Goal: Task Accomplishment & Management: Complete application form

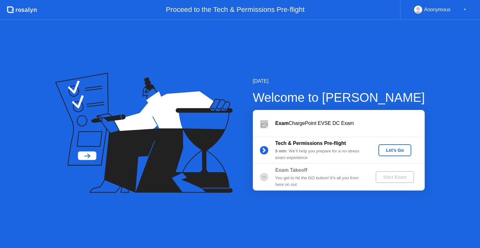
click at [395, 148] on div "Let's Go" at bounding box center [395, 150] width 28 height 5
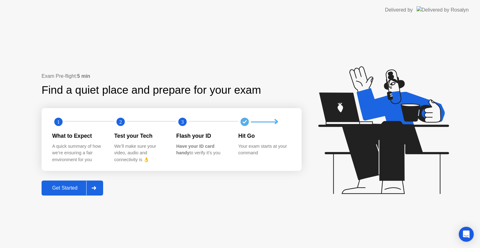
click at [75, 182] on button "Get Started" at bounding box center [73, 188] width 62 height 15
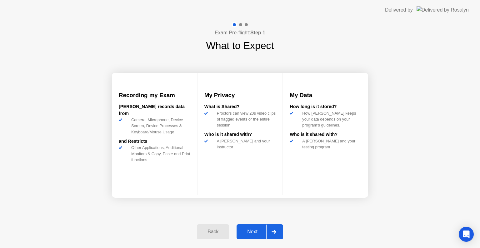
click at [255, 227] on button "Next" at bounding box center [260, 231] width 47 height 15
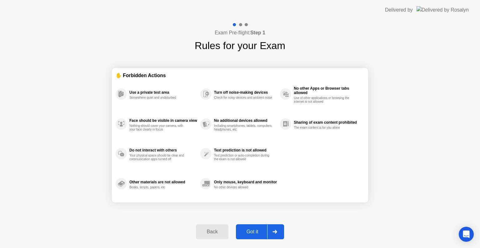
click at [255, 227] on button "Got it" at bounding box center [260, 231] width 48 height 15
select select "**********"
select select "*******"
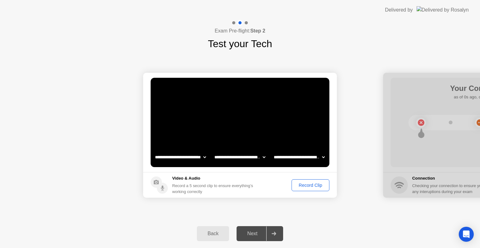
click at [314, 185] on div "Record Clip" at bounding box center [310, 185] width 33 height 5
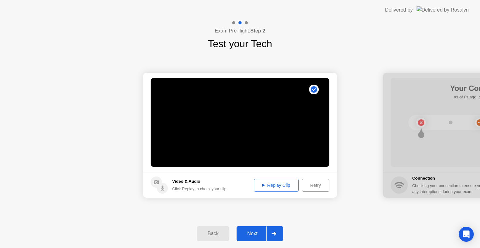
click at [259, 231] on div "Next" at bounding box center [253, 234] width 28 height 6
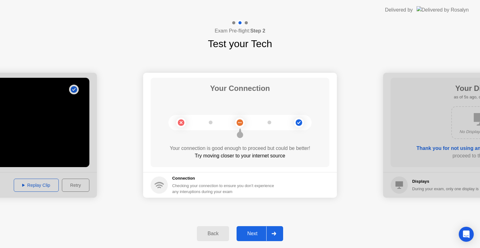
click at [259, 231] on div "Next" at bounding box center [253, 234] width 28 height 6
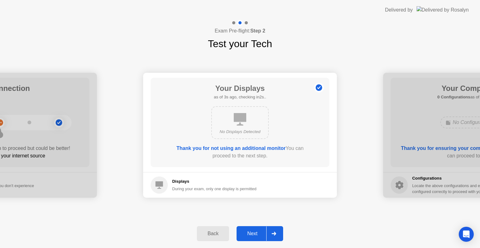
click at [259, 231] on div "Next" at bounding box center [253, 234] width 28 height 6
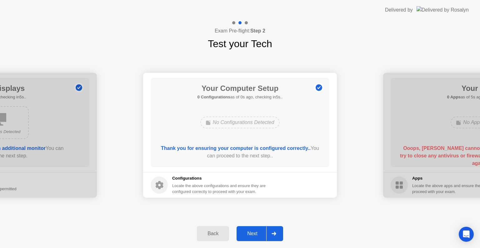
click at [259, 231] on div "Next" at bounding box center [253, 234] width 28 height 6
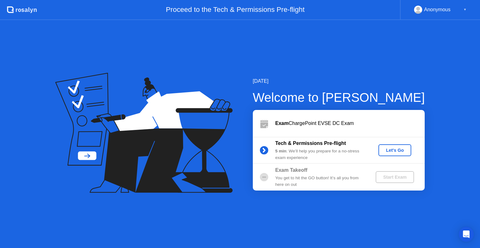
click at [393, 149] on div "Let's Go" at bounding box center [395, 150] width 28 height 5
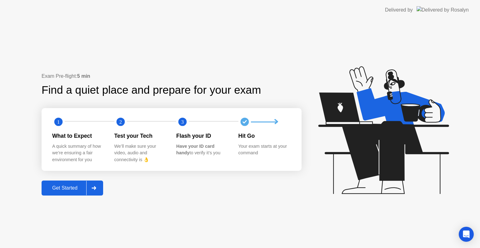
click at [64, 188] on div "Get Started" at bounding box center [64, 188] width 43 height 6
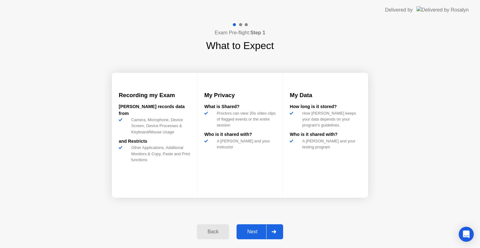
click at [251, 234] on div "Next" at bounding box center [253, 232] width 28 height 6
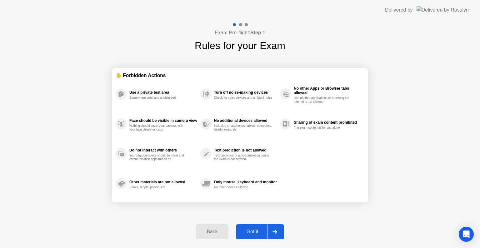
click at [251, 234] on div "Got it" at bounding box center [252, 232] width 29 height 6
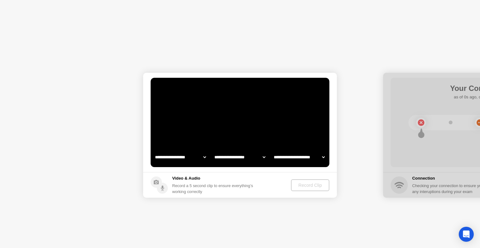
select select "**********"
select select "*******"
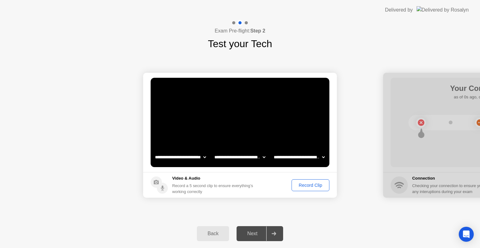
click at [312, 186] on div "Record Clip" at bounding box center [310, 185] width 33 height 5
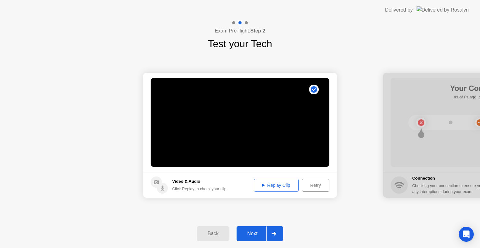
click at [256, 236] on div "Next" at bounding box center [253, 234] width 28 height 6
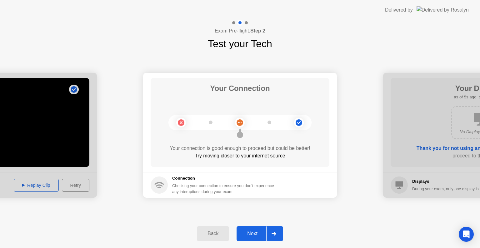
click at [256, 236] on div "Next" at bounding box center [253, 234] width 28 height 6
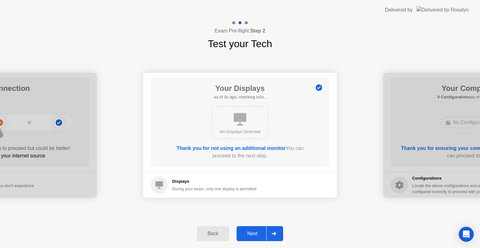
click at [256, 236] on div "Next" at bounding box center [253, 234] width 28 height 6
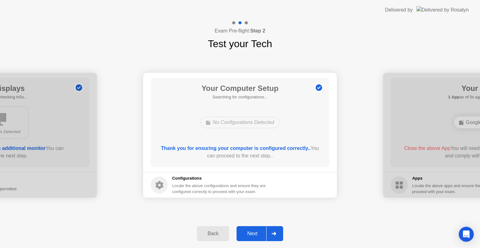
click at [256, 236] on div "Next" at bounding box center [253, 234] width 28 height 6
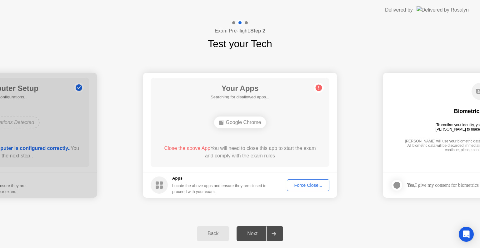
click at [256, 236] on div "Next" at bounding box center [253, 234] width 28 height 6
click at [395, 228] on div "Back Next" at bounding box center [240, 233] width 480 height 29
click at [298, 185] on div "Force Close..." at bounding box center [308, 185] width 38 height 5
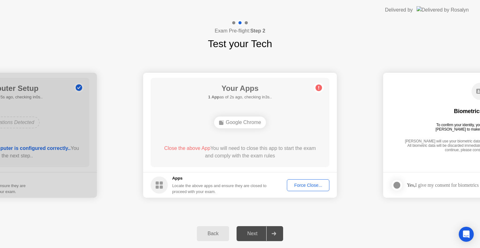
click at [295, 187] on div "Force Close..." at bounding box center [308, 185] width 38 height 5
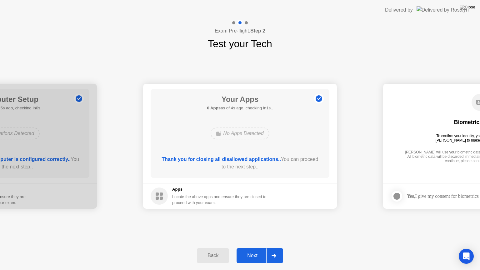
click at [259, 248] on div "Next" at bounding box center [253, 256] width 28 height 6
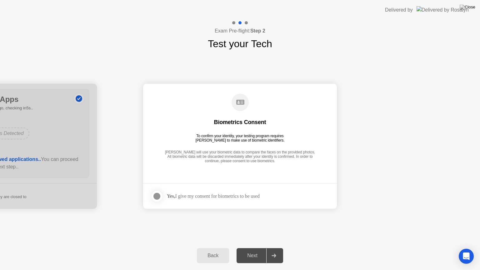
click at [155, 195] on div at bounding box center [157, 197] width 8 height 8
click at [257, 248] on div "Next" at bounding box center [253, 256] width 28 height 6
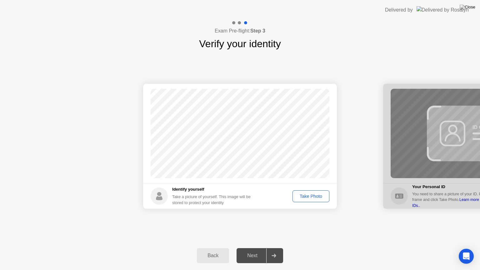
click at [307, 198] on div "Take Photo" at bounding box center [311, 196] width 33 height 5
click at [251, 248] on div "Next" at bounding box center [253, 256] width 28 height 6
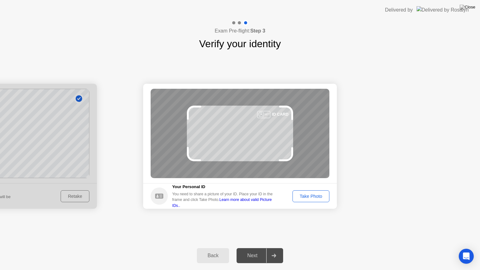
click at [310, 195] on div "Take Photo" at bounding box center [311, 196] width 33 height 5
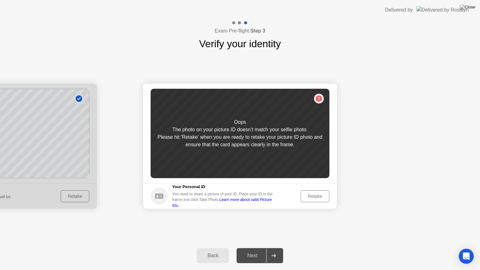
click at [312, 190] on button "Retake" at bounding box center [315, 196] width 29 height 12
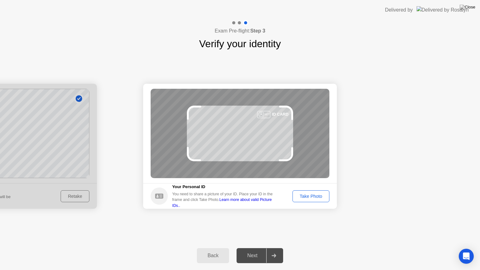
click at [312, 195] on div "Take Photo" at bounding box center [311, 196] width 33 height 5
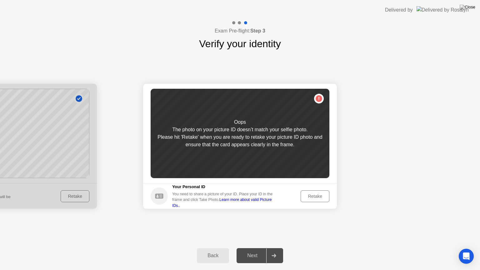
click at [312, 195] on div "Retake" at bounding box center [315, 196] width 24 height 5
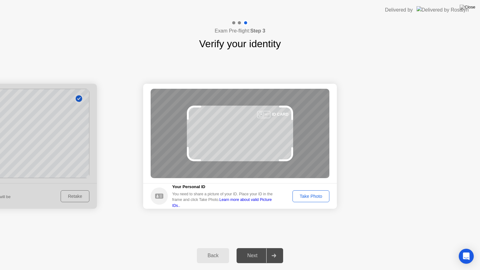
click at [312, 195] on div "Take Photo" at bounding box center [311, 196] width 33 height 5
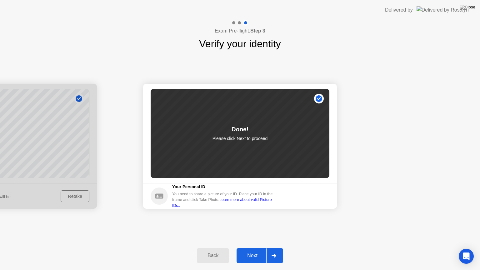
click at [252, 248] on div "Next" at bounding box center [253, 256] width 28 height 6
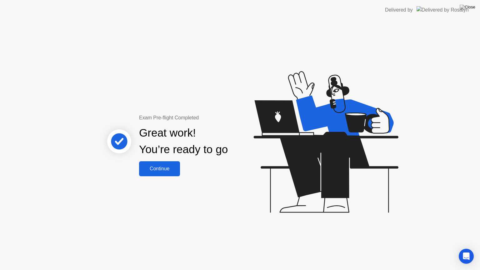
click at [169, 170] on div "Continue" at bounding box center [159, 169] width 37 height 6
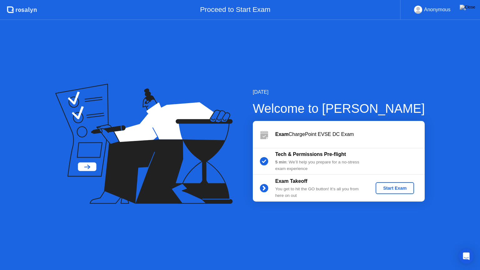
click at [386, 190] on div "Start Exam" at bounding box center [394, 188] width 33 height 5
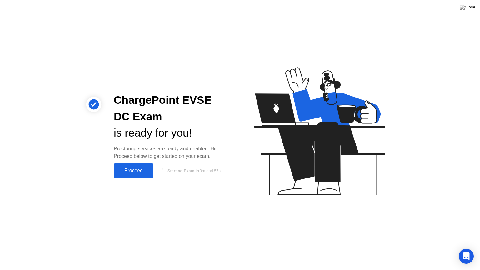
click at [146, 173] on div "Proceed" at bounding box center [134, 171] width 36 height 6
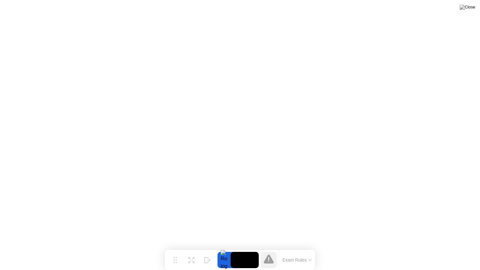
click at [292, 248] on button "Exam Rules" at bounding box center [297, 260] width 33 height 6
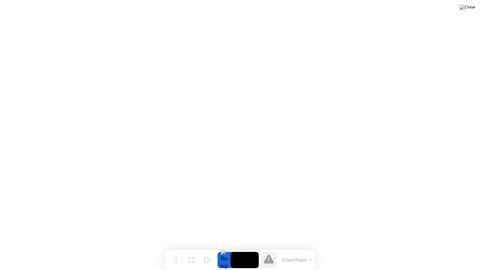
click at [471, 8] on img at bounding box center [468, 7] width 16 height 5
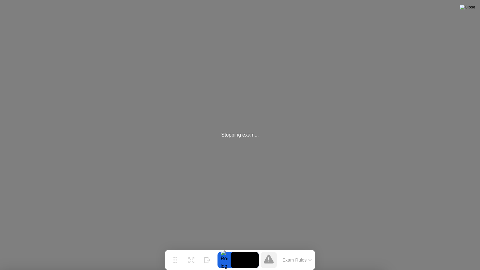
click at [471, 8] on img at bounding box center [468, 7] width 16 height 5
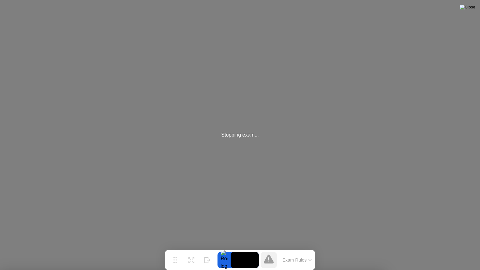
click at [471, 8] on img at bounding box center [468, 7] width 16 height 5
click at [223, 248] on div at bounding box center [224, 260] width 13 height 16
click at [207, 248] on div "Hide" at bounding box center [207, 265] width 7 height 4
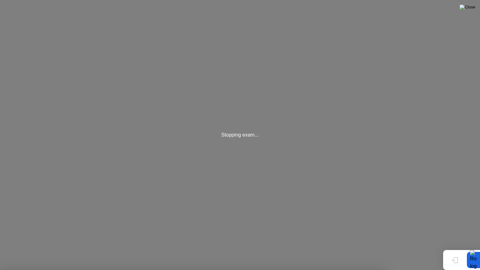
click at [471, 10] on img at bounding box center [468, 7] width 16 height 5
click at [249, 248] on div at bounding box center [240, 270] width 480 height 0
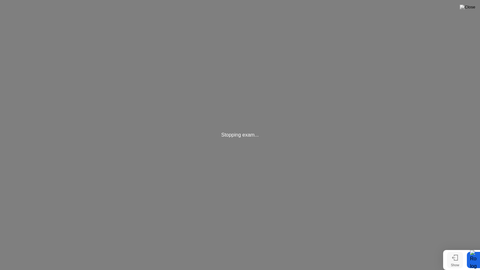
click at [454, 248] on icon at bounding box center [455, 258] width 6 height 6
